Goal: Navigation & Orientation: Find specific page/section

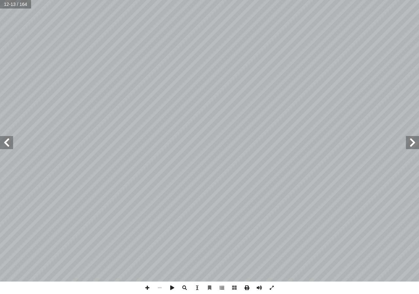
click at [246, 287] on span at bounding box center [247, 287] width 12 height 12
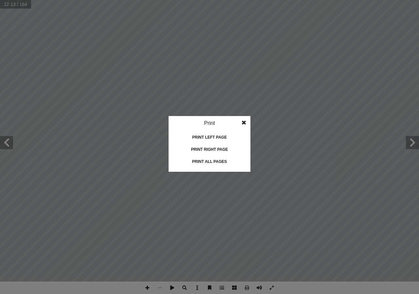
click at [225, 138] on div "Print left page" at bounding box center [210, 137] width 66 height 10
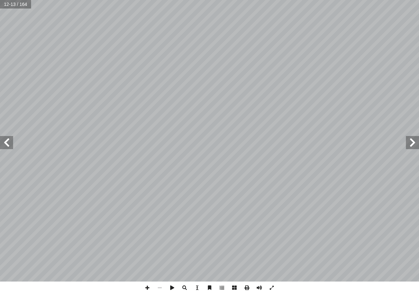
click at [6, 144] on span at bounding box center [6, 142] width 13 height 13
click at [412, 139] on span at bounding box center [412, 142] width 13 height 13
